Goal: Information Seeking & Learning: Learn about a topic

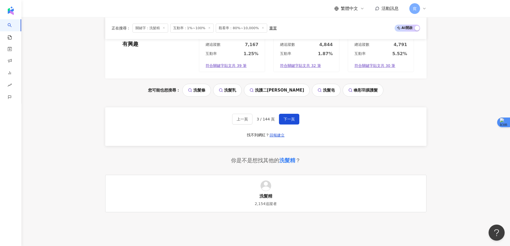
scroll to position [1044, 0]
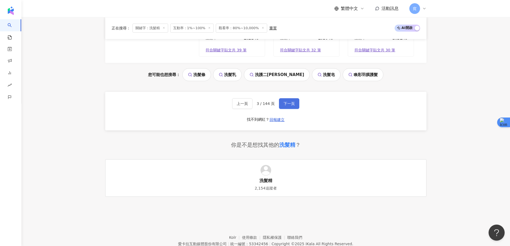
click at [292, 106] on span "下一頁" at bounding box center [289, 103] width 11 height 4
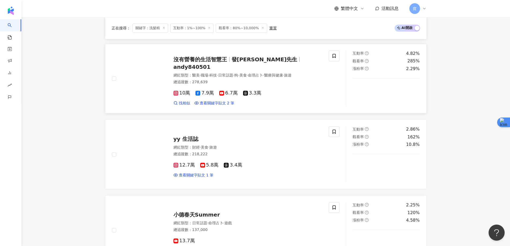
scroll to position [535, 0]
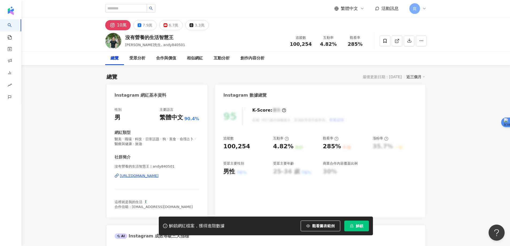
click at [357, 228] on span "解鎖" at bounding box center [359, 226] width 7 height 4
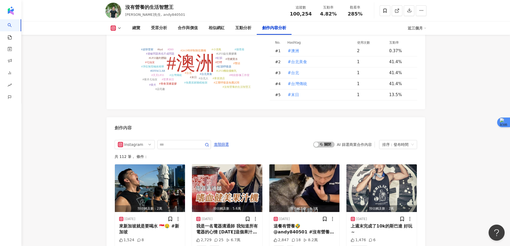
scroll to position [1633, 0]
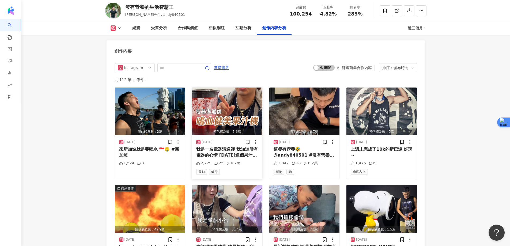
click at [220, 103] on img "button" at bounding box center [227, 112] width 70 height 48
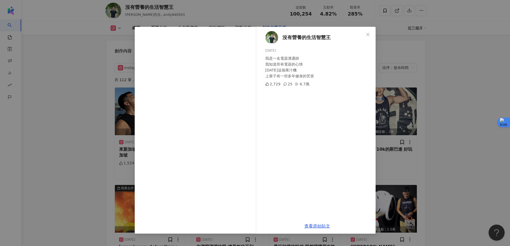
click at [481, 41] on div "沒有營養的生活智慧王 2025/8/20 我是一名電器溝通師 我知道所有電器的心情 今天這個果汁機 上輩子有一些多年健身的苦衷 2,729 25 6.7萬 查…" at bounding box center [255, 123] width 510 height 246
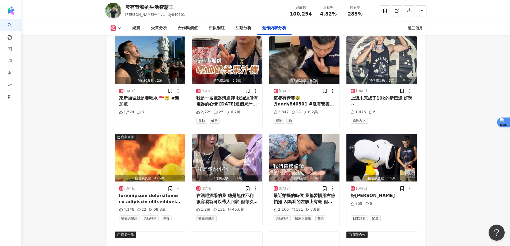
scroll to position [1687, 0]
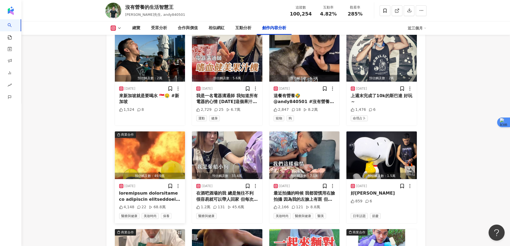
click at [154, 147] on img "button" at bounding box center [150, 155] width 70 height 48
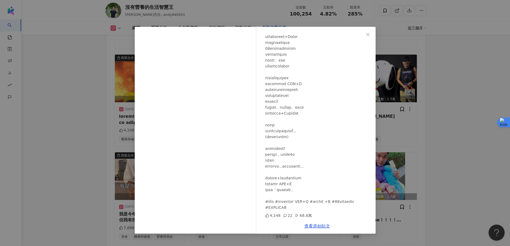
scroll to position [1767, 0]
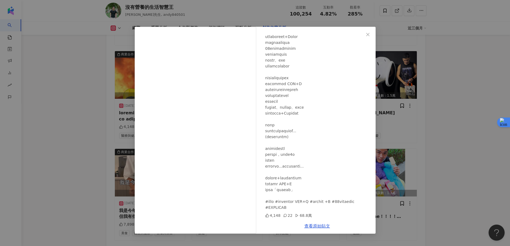
click at [454, 96] on div "沒有營養的生活智慧王 2025/8/7 4,148 22 68.8萬 查看原始貼文" at bounding box center [255, 123] width 510 height 246
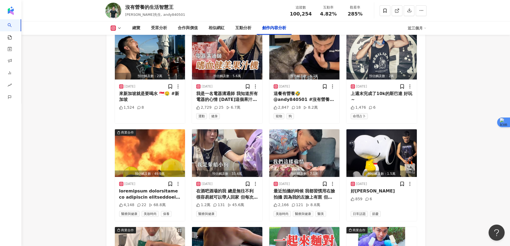
scroll to position [1687, 0]
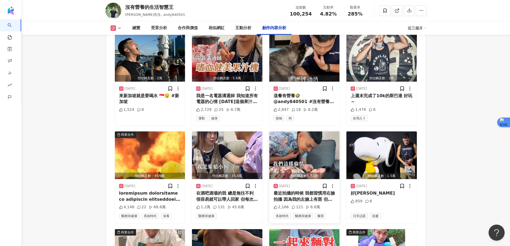
click at [301, 145] on img "button" at bounding box center [304, 155] width 70 height 48
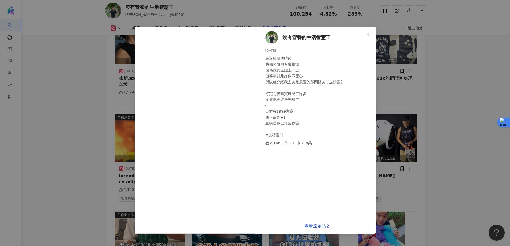
scroll to position [1713, 0]
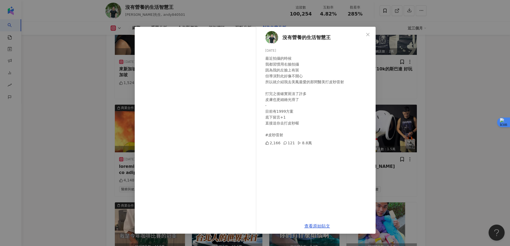
click at [457, 96] on div "沒有營養的生活智慧王 2025/7/30 最近拍攝的時候 我都習慣用右臉拍攝 因為我的左臉上有斑 但導演對此好像不開心 所以就介紹我去美鳳最愛的那間醫美打皮秒…" at bounding box center [255, 123] width 510 height 246
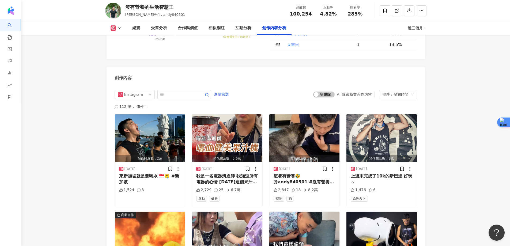
scroll to position [1526, 0]
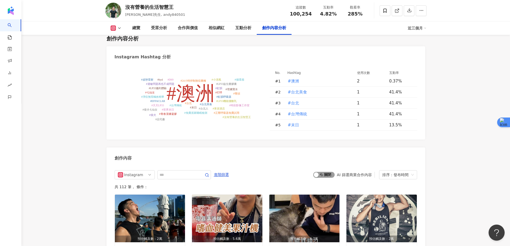
click at [329, 172] on span "啟動 關閉" at bounding box center [323, 175] width 21 height 6
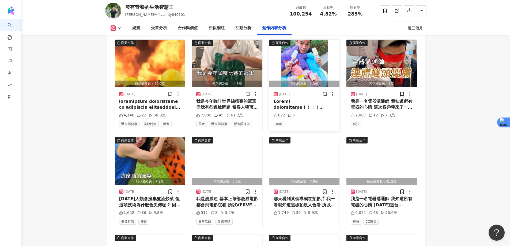
scroll to position [1682, 0]
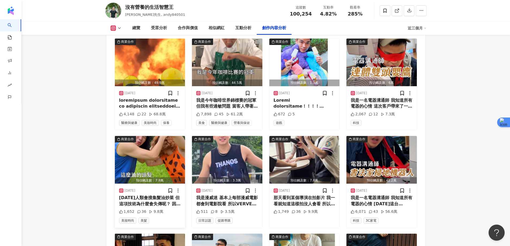
click at [149, 142] on img "button" at bounding box center [150, 160] width 70 height 48
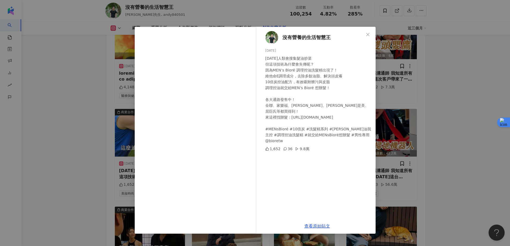
scroll to position [1789, 0]
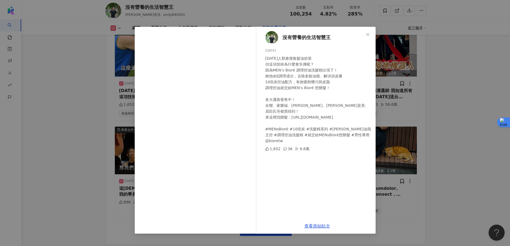
click at [454, 57] on div "沒有營養的生活智慧王 2025/6/13 5000年前人類會搜集髮油炒菜 但這項技術為什麼會失傳呢？ 因為MEN’s Bioré 調理控油洗髮精出現了！ 維他…" at bounding box center [255, 123] width 510 height 246
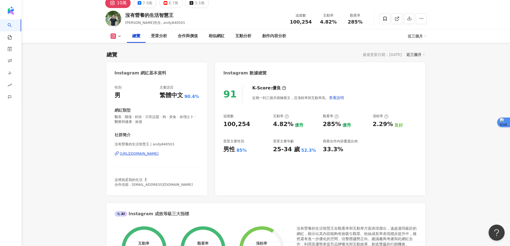
scroll to position [0, 0]
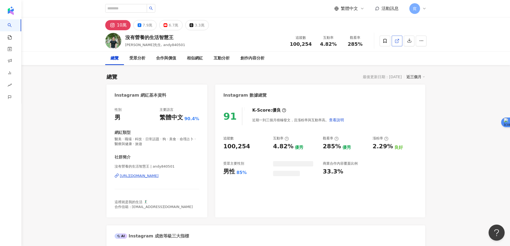
click at [395, 39] on icon at bounding box center [397, 41] width 5 height 5
